Goal: Navigation & Orientation: Find specific page/section

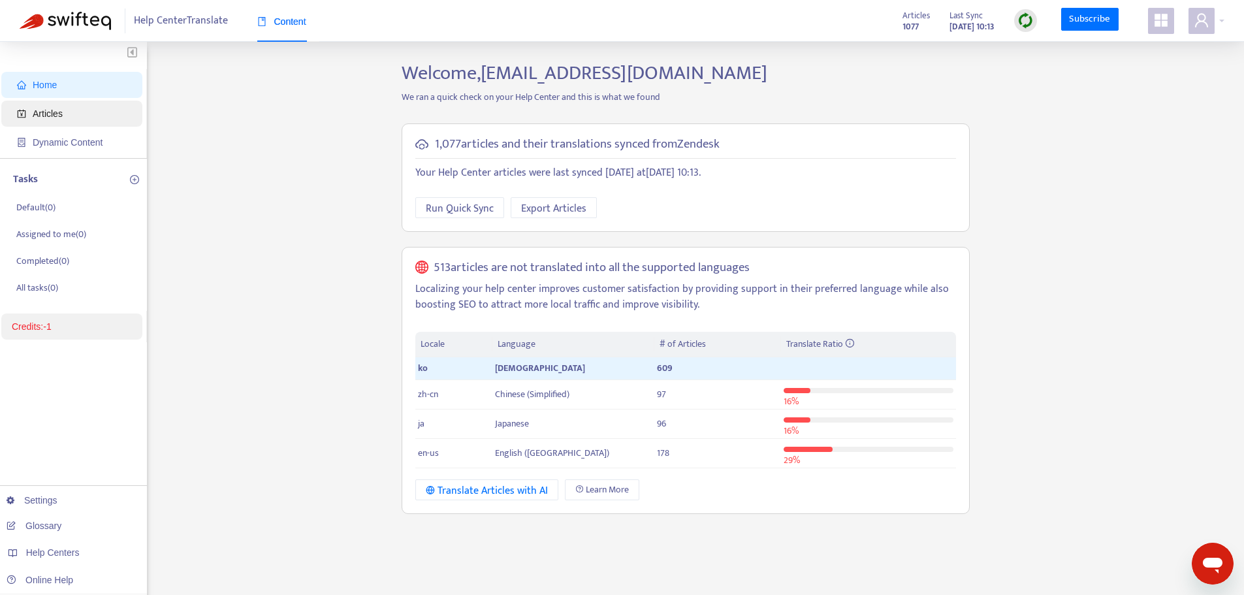
click at [44, 110] on span "Articles" at bounding box center [48, 113] width 30 height 10
